Goal: Navigation & Orientation: Find specific page/section

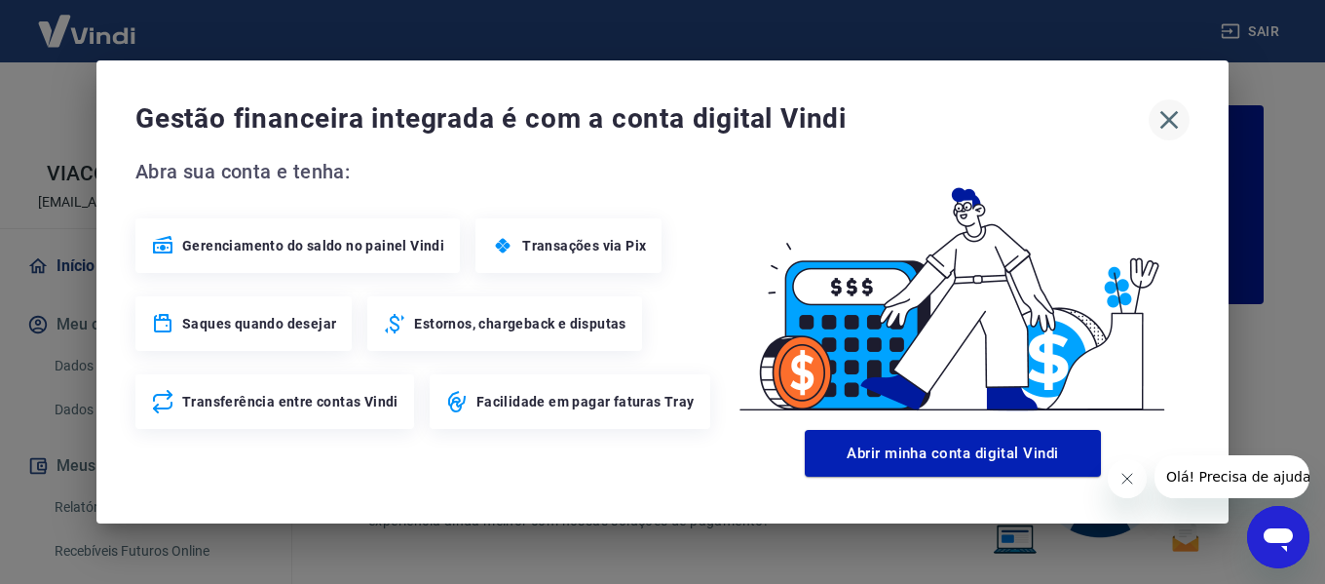
click at [1165, 121] on icon "button" at bounding box center [1169, 119] width 31 height 31
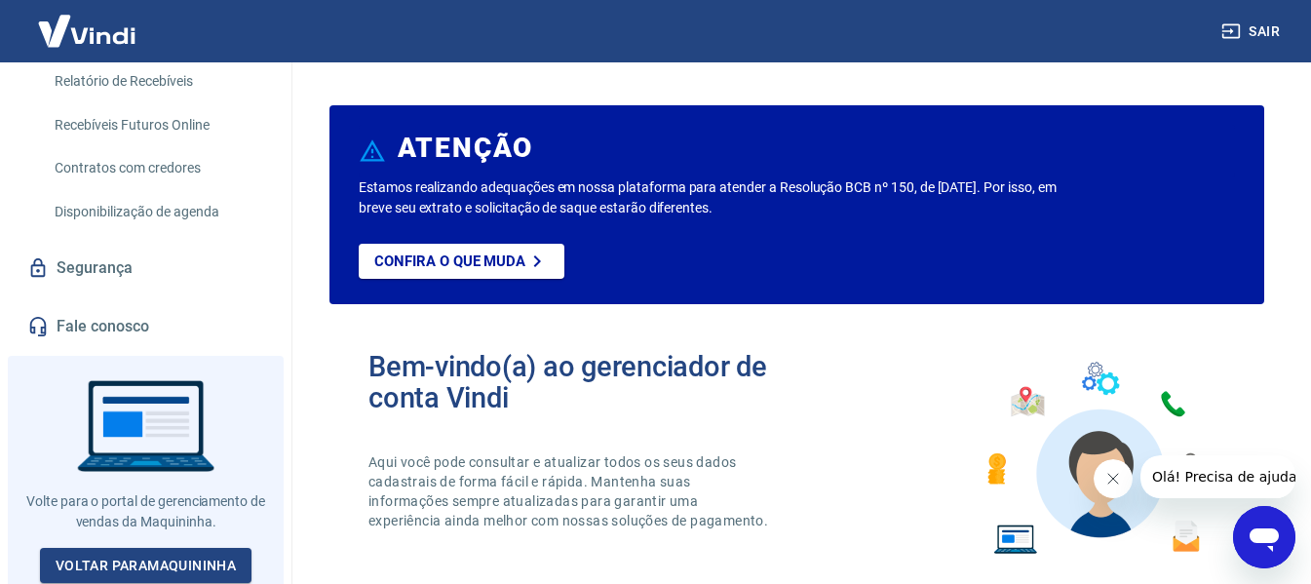
scroll to position [296, 0]
